Goal: Check status: Check status

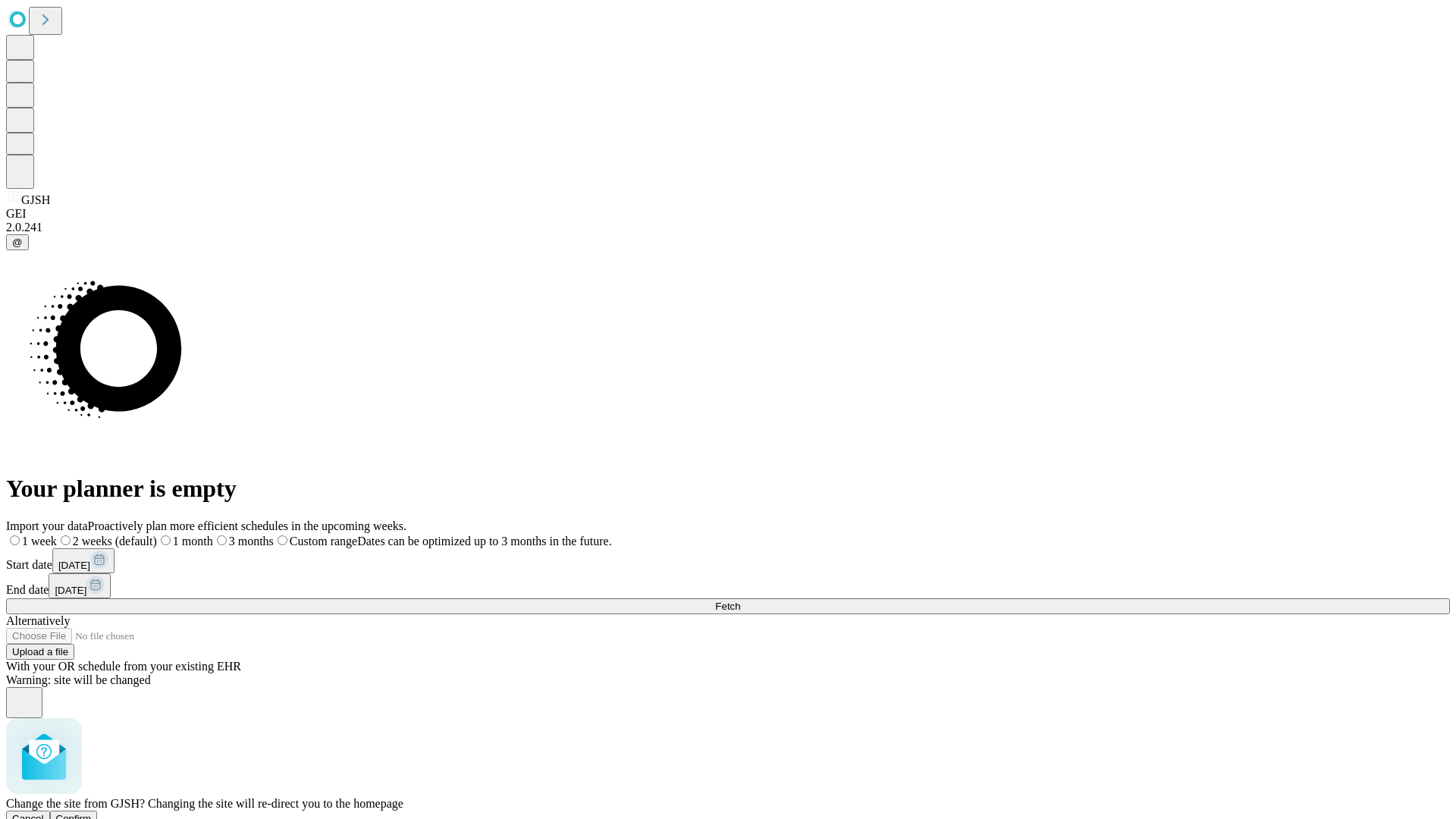
click at [91, 813] on span "Confirm" at bounding box center [73, 819] width 35 height 11
click at [47, 535] on label "1 week" at bounding box center [26, 542] width 41 height 13
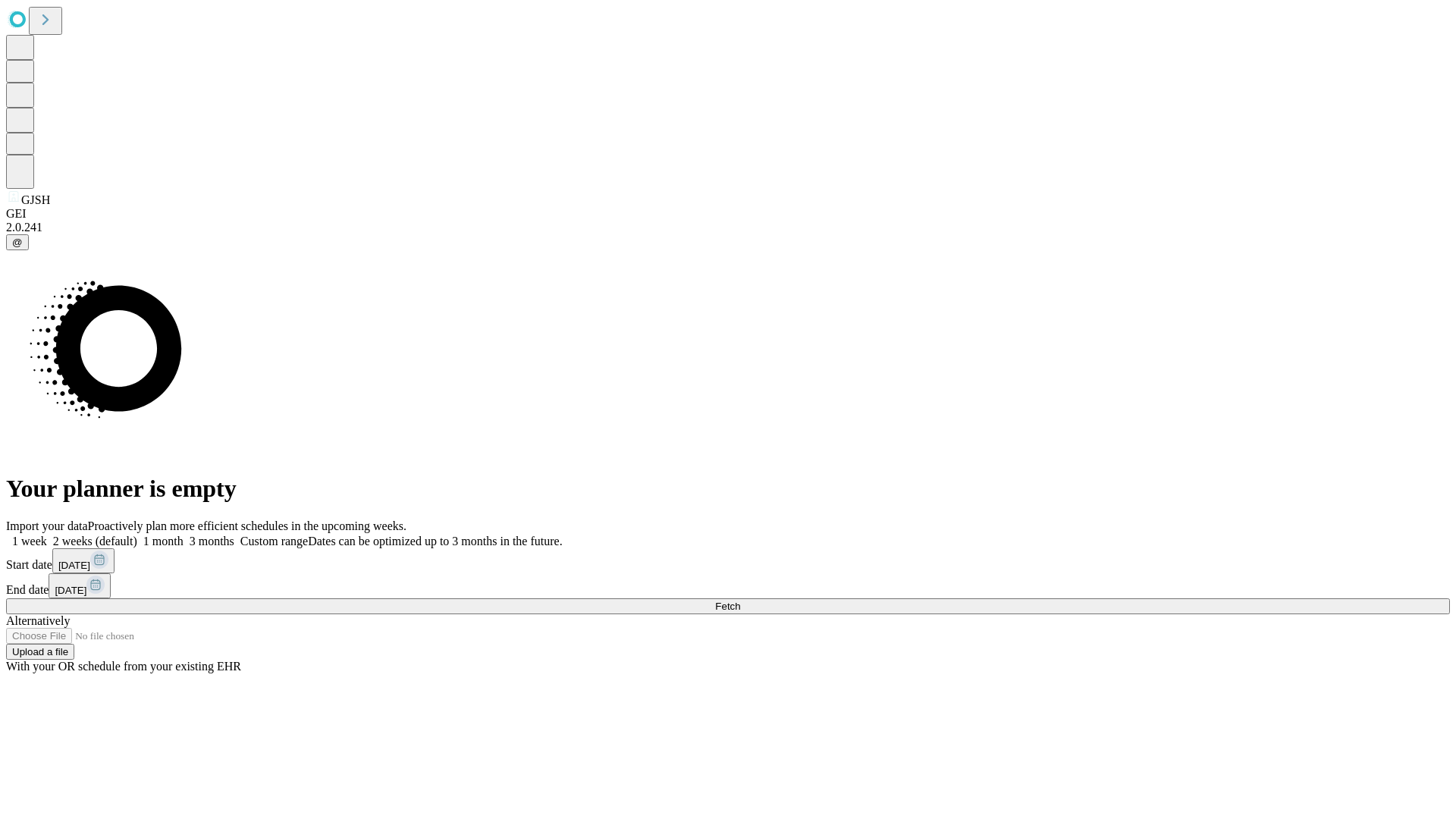
click at [740, 601] on span "Fetch" at bounding box center [728, 607] width 25 height 11
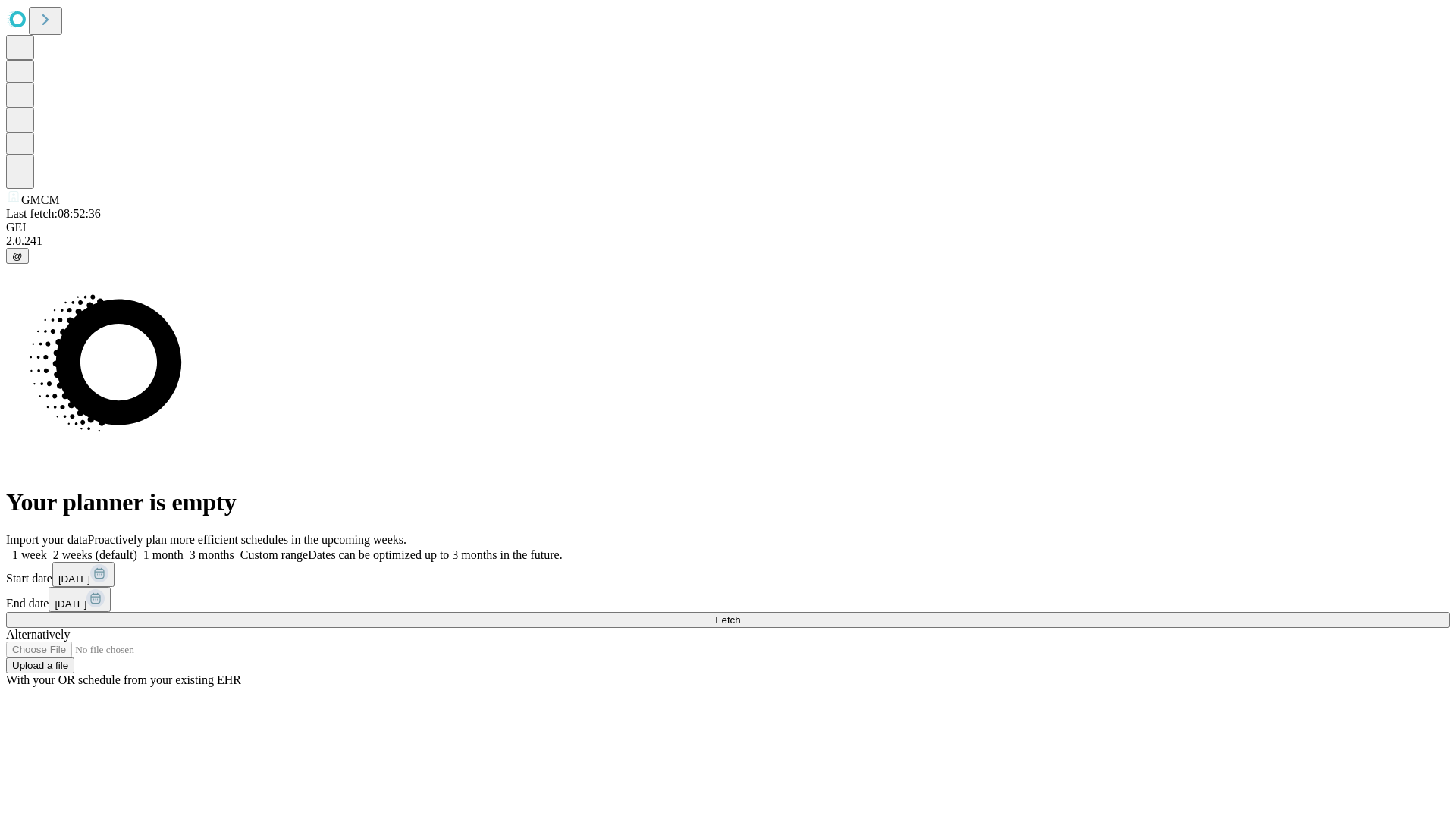
click at [47, 549] on label "1 week" at bounding box center [26, 555] width 41 height 13
click at [740, 614] on span "Fetch" at bounding box center [728, 620] width 25 height 11
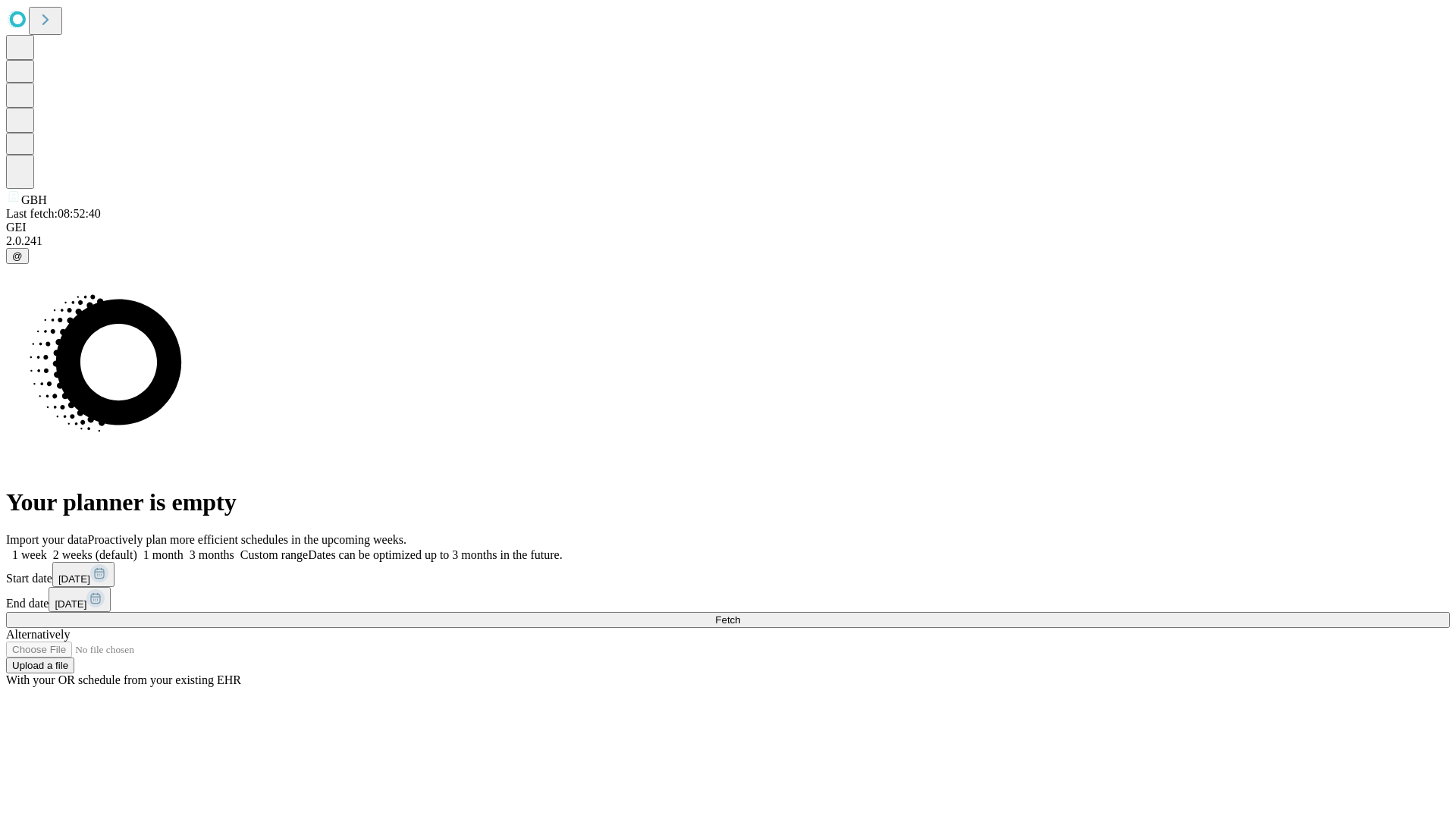
click at [47, 549] on label "1 week" at bounding box center [26, 555] width 41 height 13
click at [740, 614] on span "Fetch" at bounding box center [728, 620] width 25 height 11
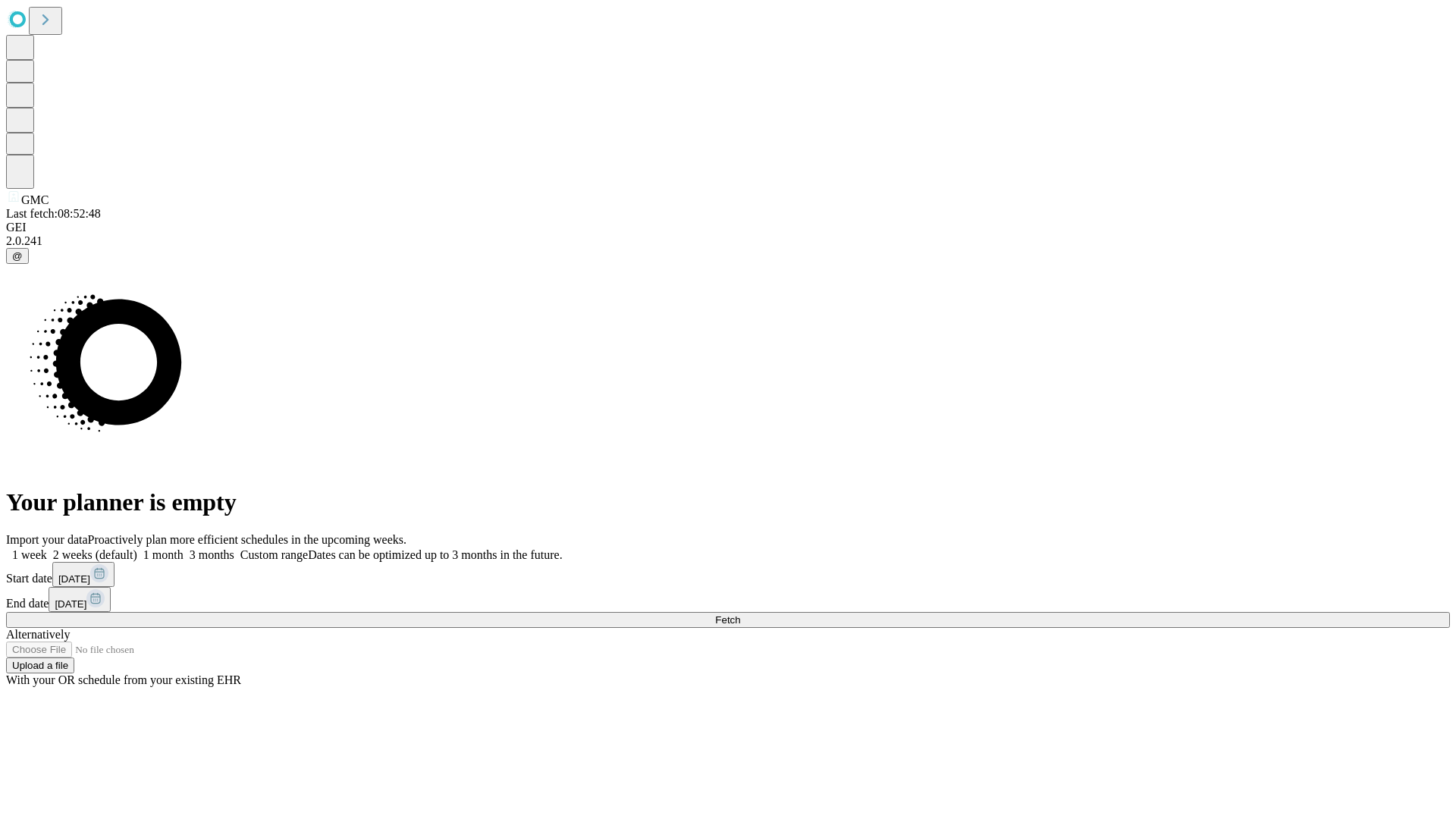
click at [47, 549] on label "1 week" at bounding box center [26, 555] width 41 height 13
click at [740, 614] on span "Fetch" at bounding box center [728, 620] width 25 height 11
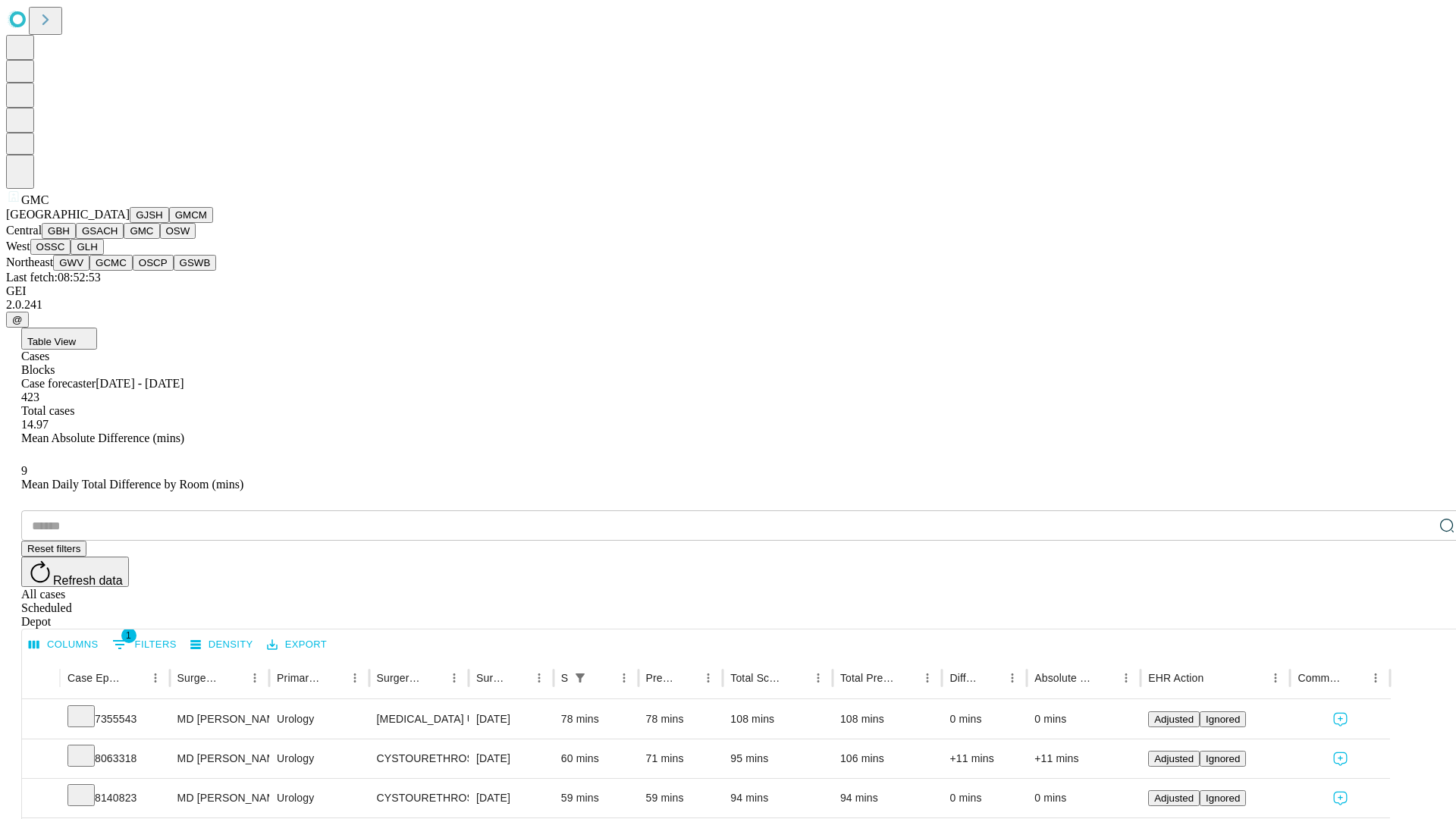
click at [160, 239] on button "OSW" at bounding box center [178, 230] width 36 height 16
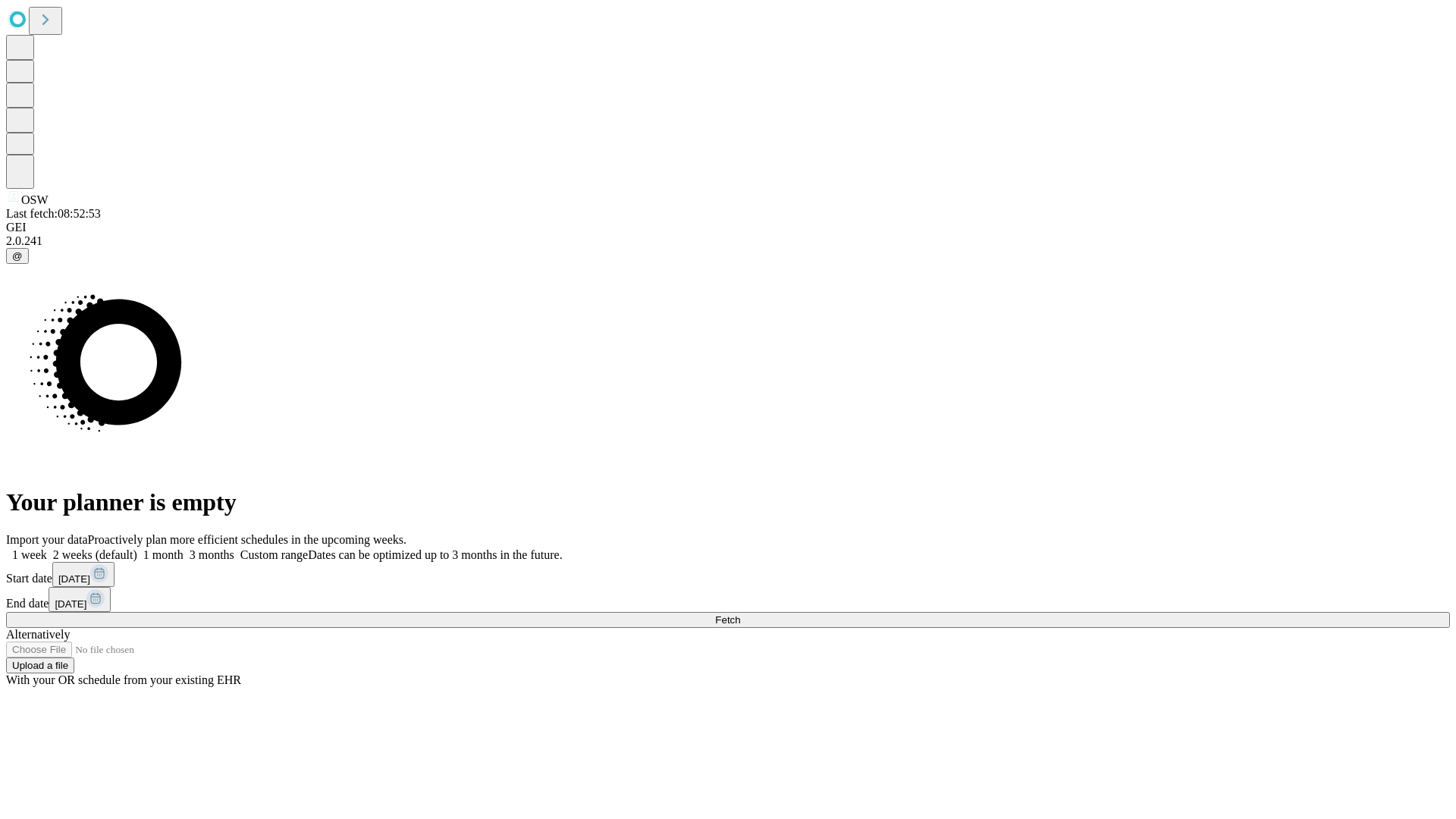
click at [740, 614] on span "Fetch" at bounding box center [728, 620] width 25 height 11
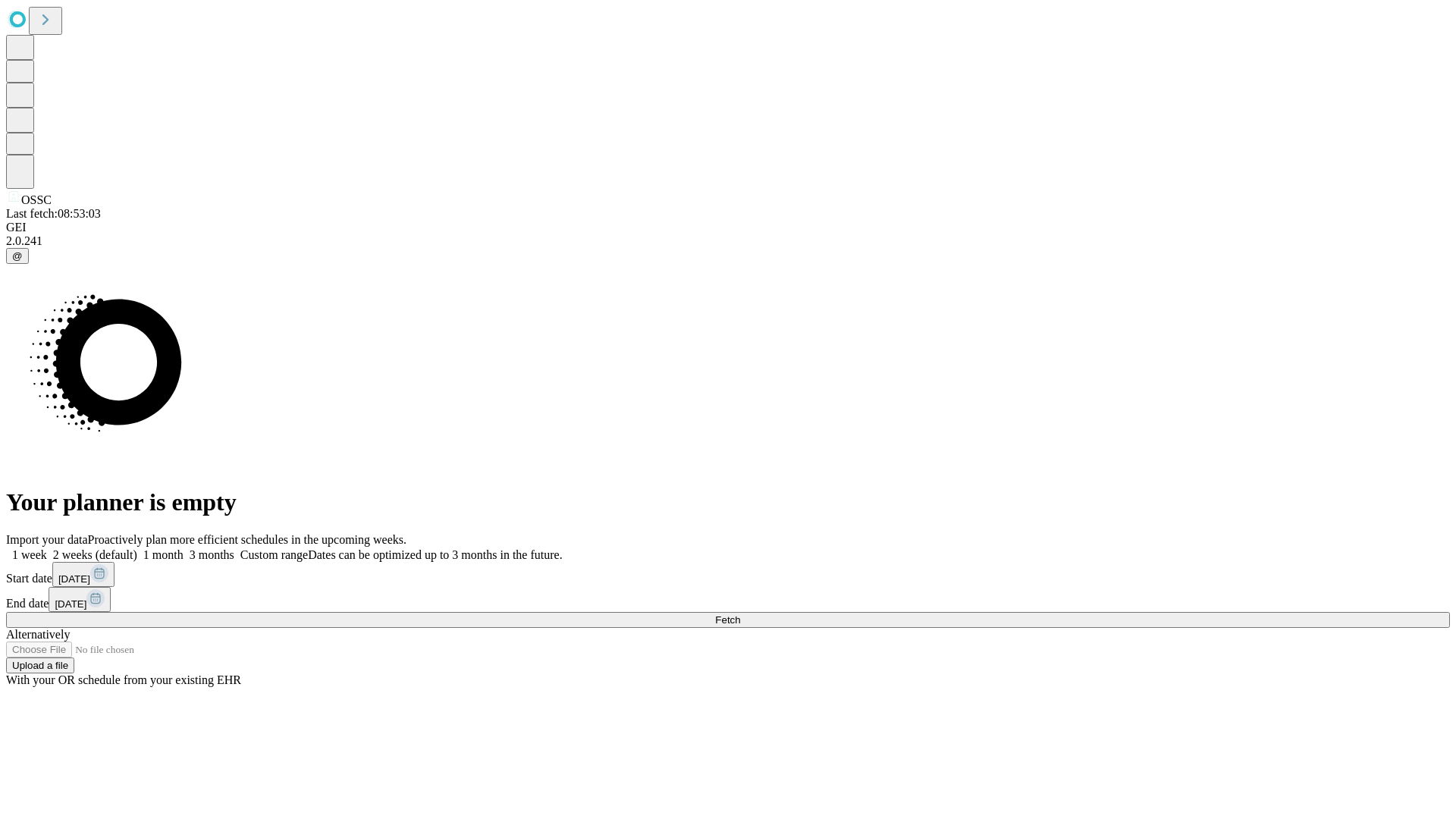
click at [47, 549] on label "1 week" at bounding box center [26, 555] width 41 height 13
click at [740, 614] on span "Fetch" at bounding box center [728, 620] width 25 height 11
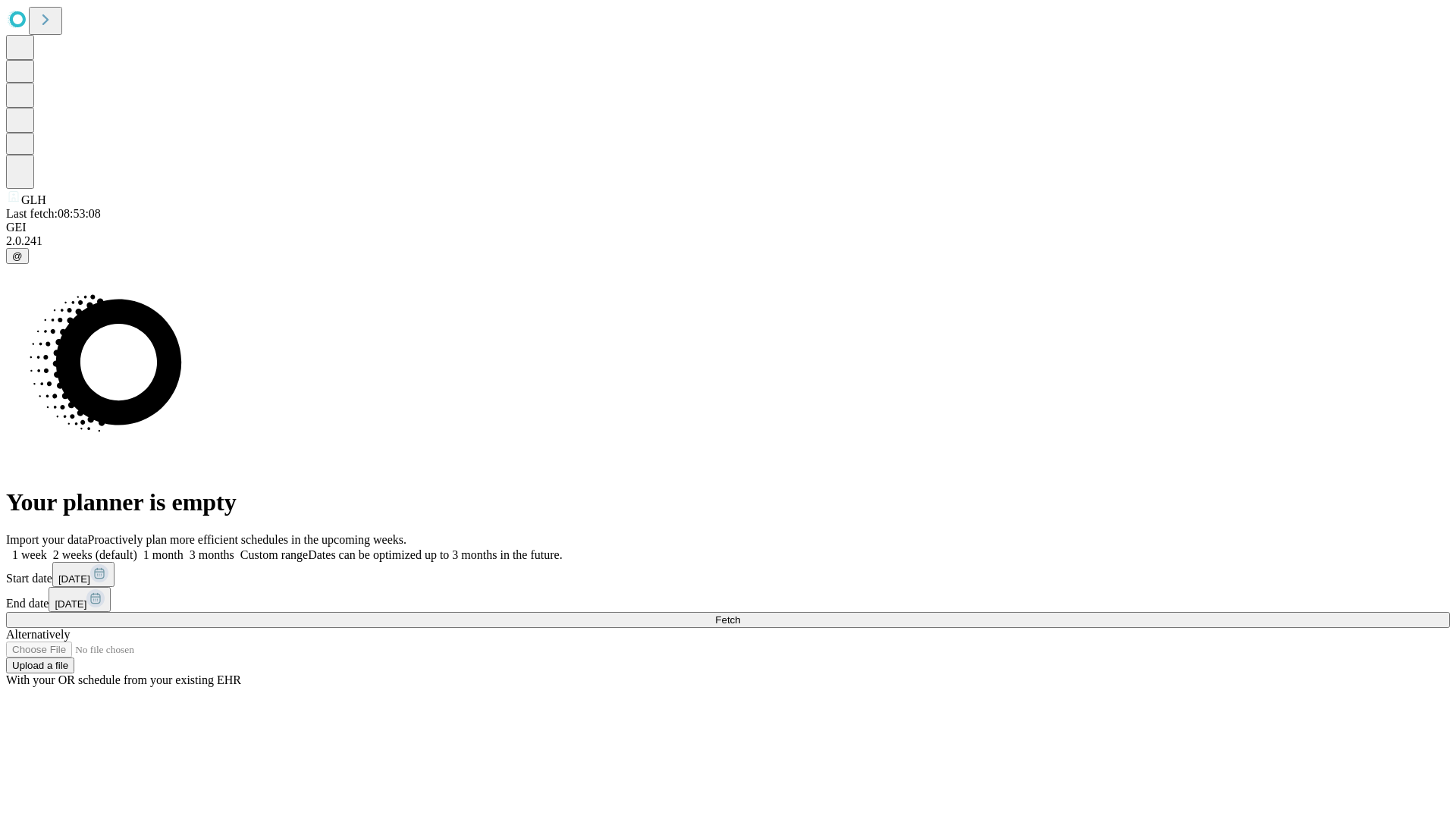
click at [47, 549] on label "1 week" at bounding box center [26, 555] width 41 height 13
click at [740, 614] on span "Fetch" at bounding box center [728, 620] width 25 height 11
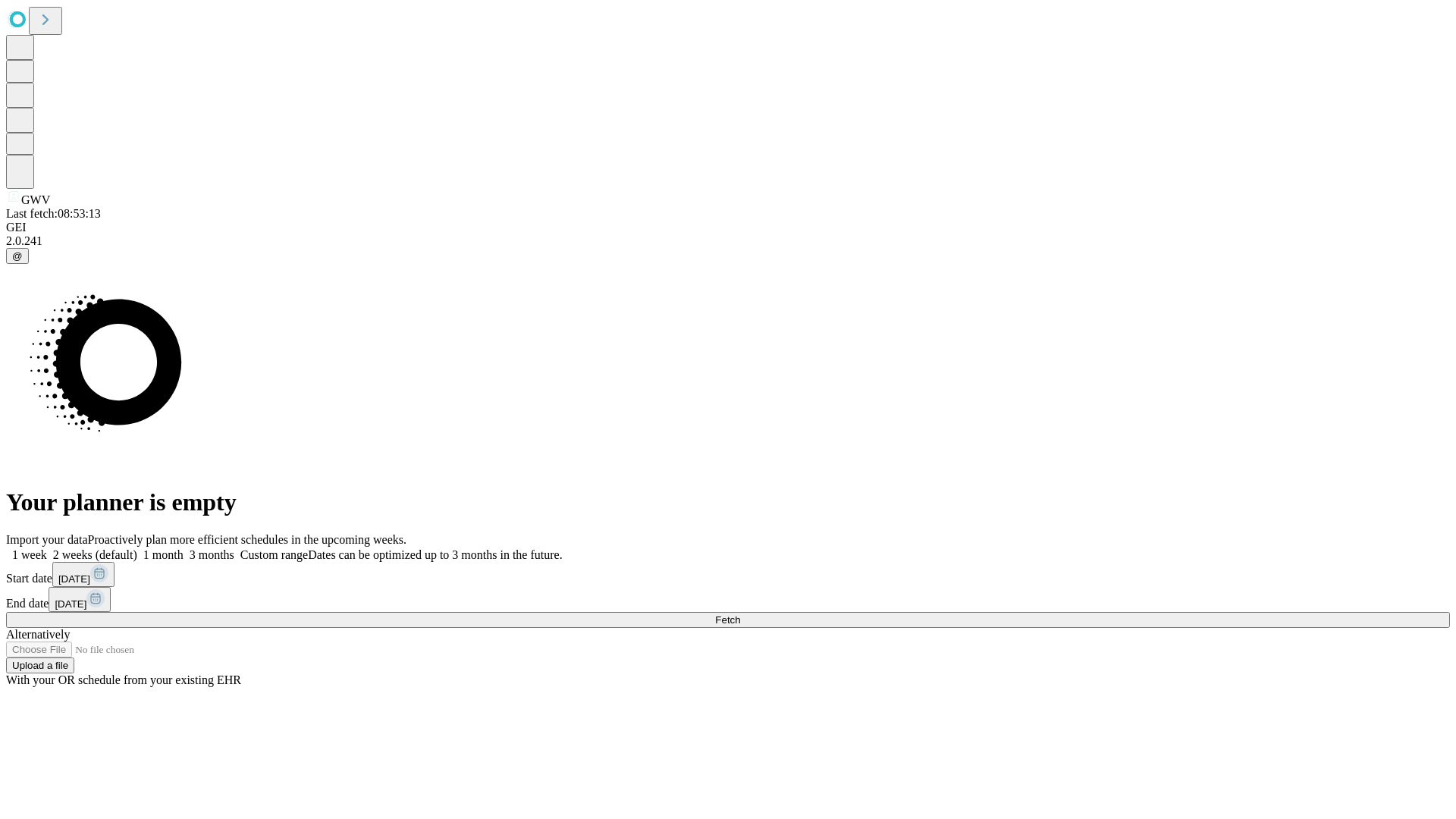
click at [47, 549] on label "1 week" at bounding box center [26, 555] width 41 height 13
click at [740, 614] on span "Fetch" at bounding box center [728, 620] width 25 height 11
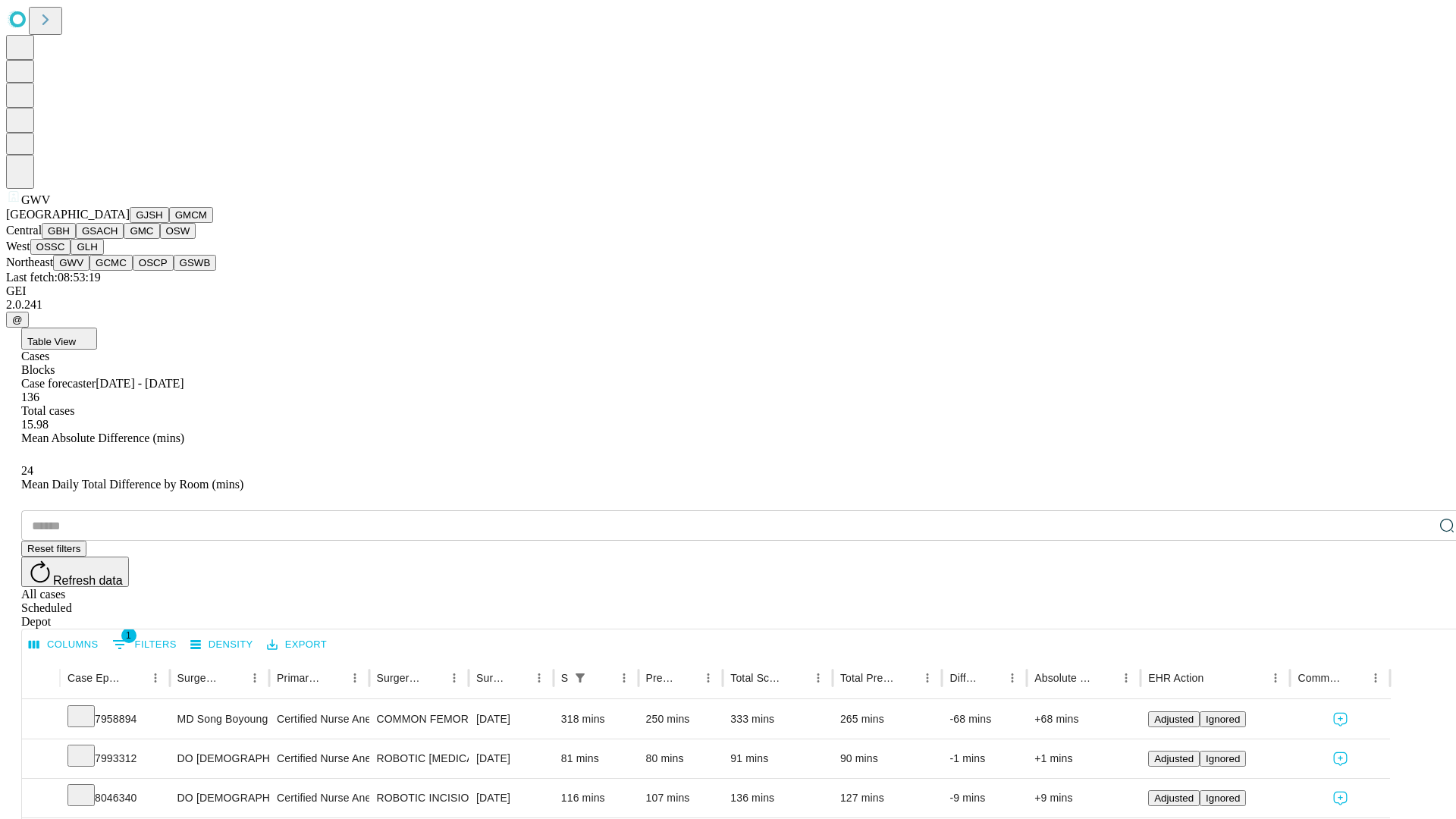
click at [117, 270] on button "GCMC" at bounding box center [110, 263] width 43 height 16
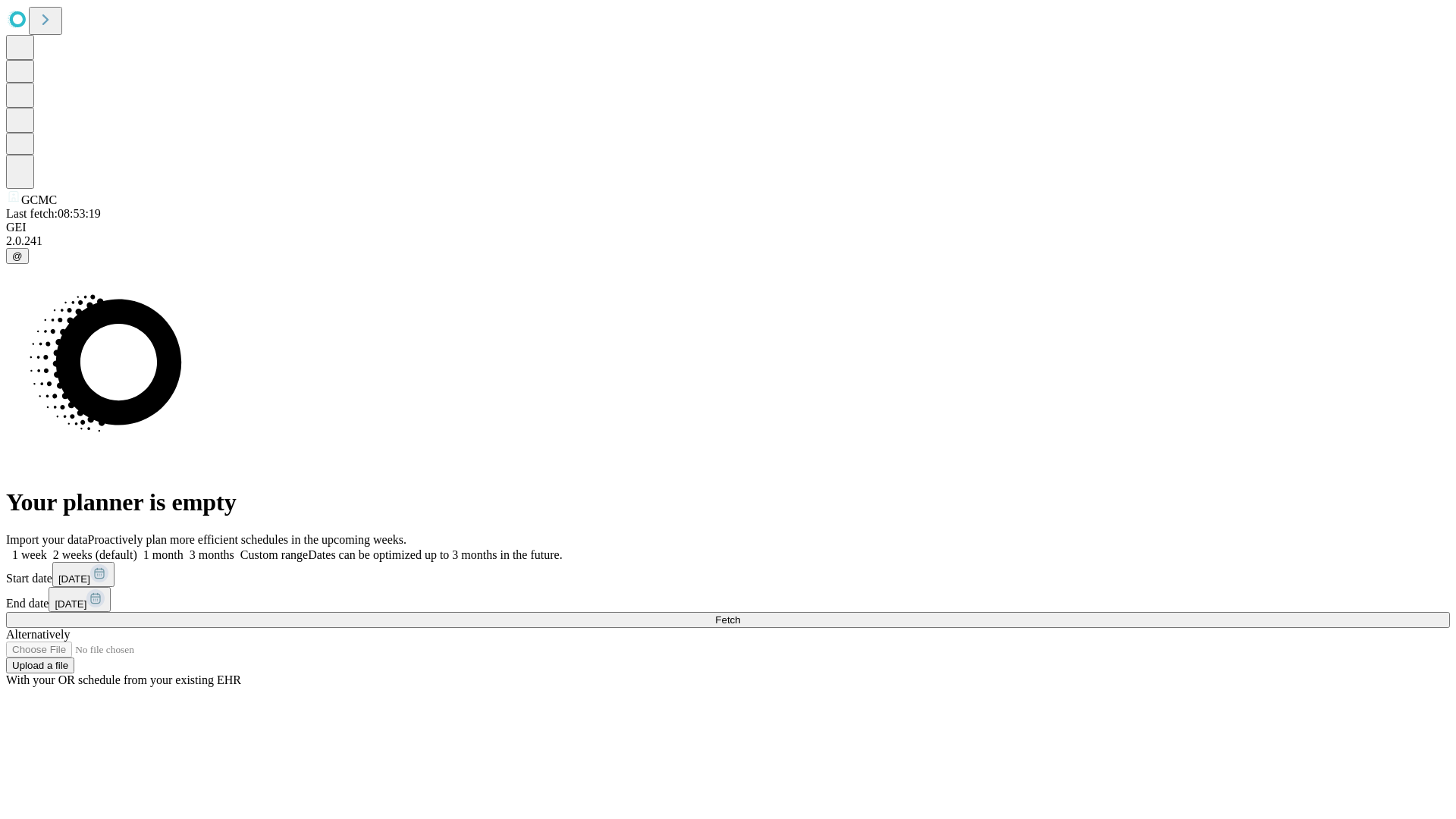
click at [47, 549] on label "1 week" at bounding box center [26, 555] width 41 height 13
click at [740, 614] on span "Fetch" at bounding box center [728, 620] width 25 height 11
click at [47, 549] on label "1 week" at bounding box center [26, 555] width 41 height 13
click at [740, 614] on span "Fetch" at bounding box center [728, 620] width 25 height 11
